Goal: Information Seeking & Learning: Learn about a topic

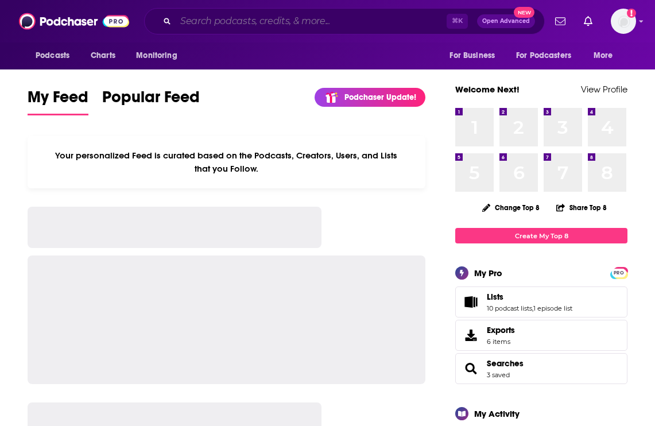
click at [272, 21] on input "Search podcasts, credits, & more..." at bounding box center [311, 21] width 271 height 18
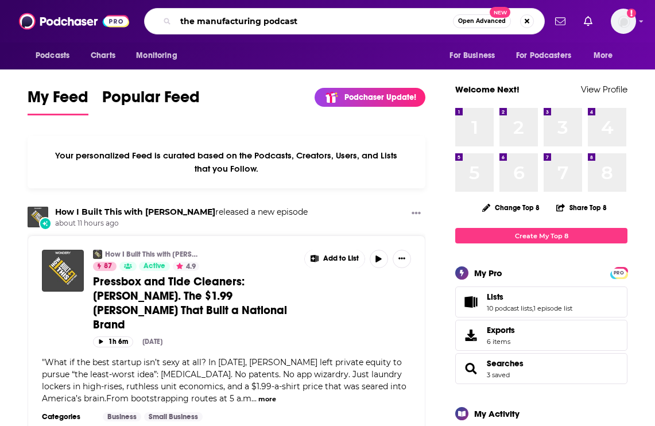
type input "the manufacturing podcast"
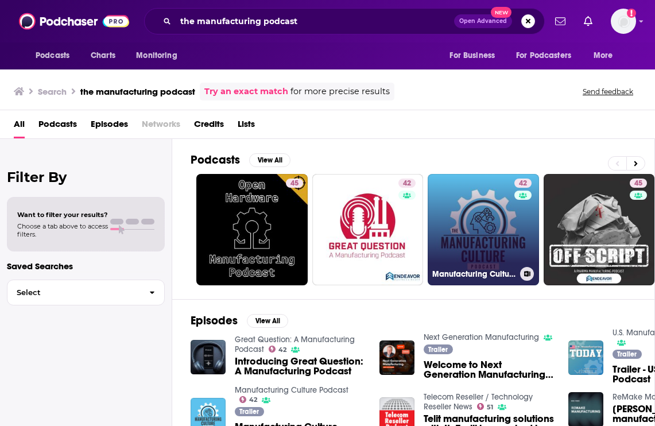
click at [510, 237] on link "42 Manufacturing Culture Podcast" at bounding box center [483, 229] width 111 height 111
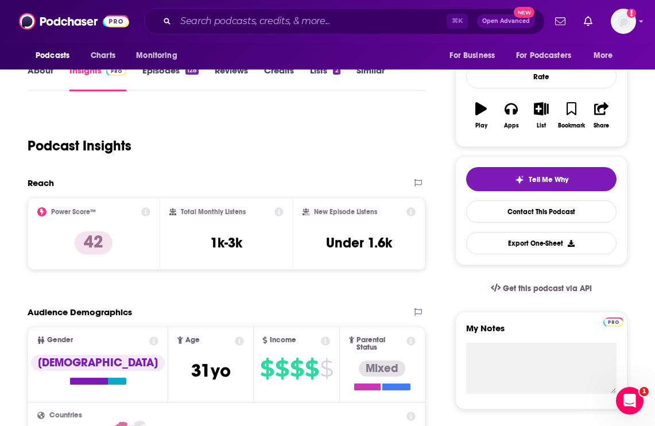
scroll to position [154, 0]
